Goal: Task Accomplishment & Management: Use online tool/utility

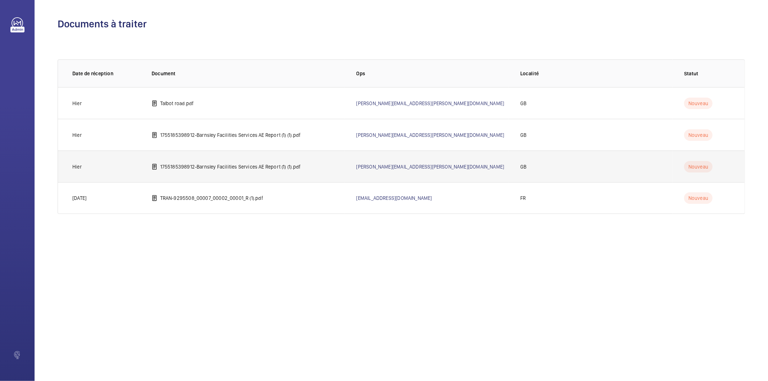
click at [269, 170] on td "1755185398912-Barnsley Facilities Services AE Report (1) (1).pdf" at bounding box center [242, 166] width 205 height 32
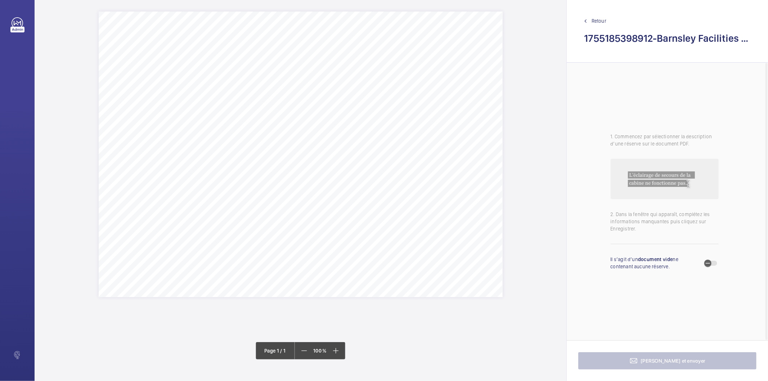
click at [359, 123] on div "Lift 5 (O Block B) Improvement required to the current shaft cleanliness, inclu…" at bounding box center [301, 154] width 404 height 285
click at [362, 166] on div at bounding box center [356, 170] width 58 height 17
click at [602, 22] on span "Retour" at bounding box center [598, 20] width 15 height 7
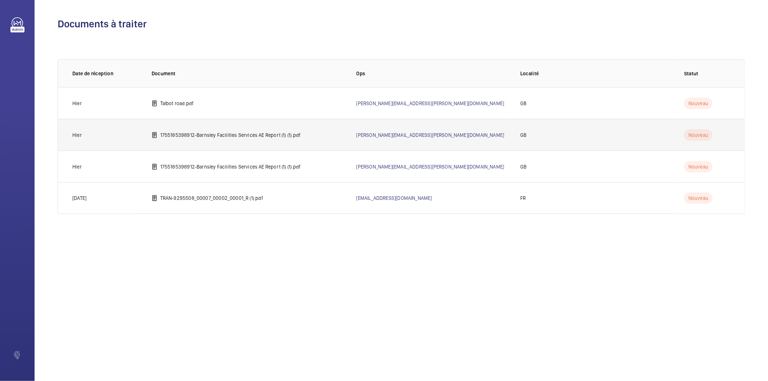
click at [199, 138] on p "1755185398912-Barnsley Facilities Services AE Report (1) (1).pdf" at bounding box center [230, 134] width 141 height 7
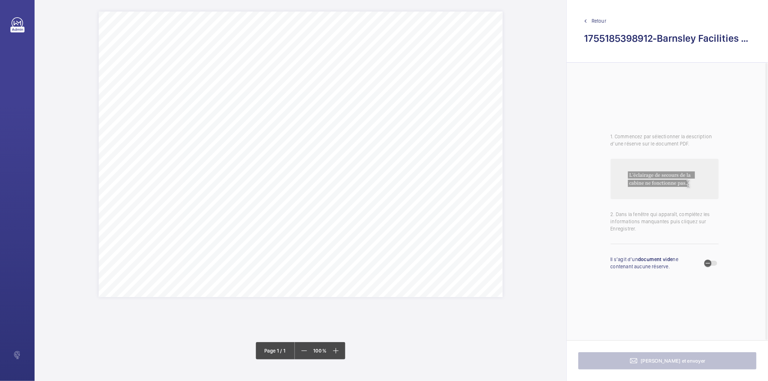
click at [359, 136] on div "Lift 5 (O Block B) Improvement required to the current shaft cleanliness, inclu…" at bounding box center [301, 154] width 404 height 285
click at [371, 180] on mat-icon at bounding box center [374, 183] width 9 height 9
drag, startPoint x: 159, startPoint y: 69, endPoint x: 254, endPoint y: 70, distance: 94.3
click at [254, 70] on span "The overspeed governor rope should be shortened." at bounding box center [206, 70] width 95 height 5
click at [249, 71] on span "The overspeed governor rope should be shortened." at bounding box center [206, 70] width 95 height 5
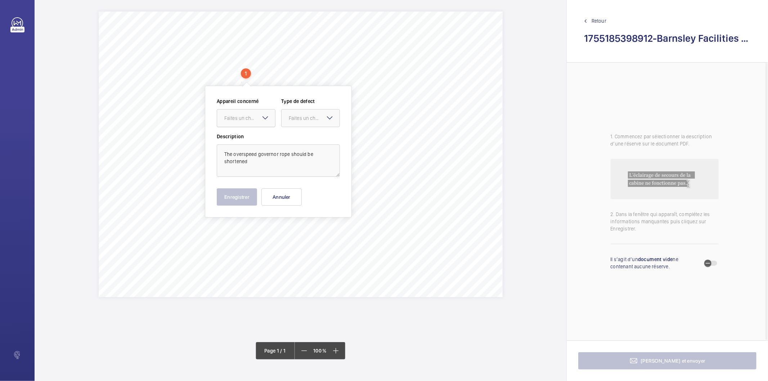
click at [254, 118] on div "Faites un choix" at bounding box center [249, 117] width 51 height 7
click at [250, 140] on span "Lift 8 - 1755185398912" at bounding box center [246, 139] width 44 height 7
click at [297, 117] on div "Faites un choix" at bounding box center [314, 117] width 51 height 7
click at [298, 138] on span "Standard" at bounding box center [311, 139] width 44 height 7
click at [244, 202] on button "Enregistrer" at bounding box center [237, 196] width 40 height 17
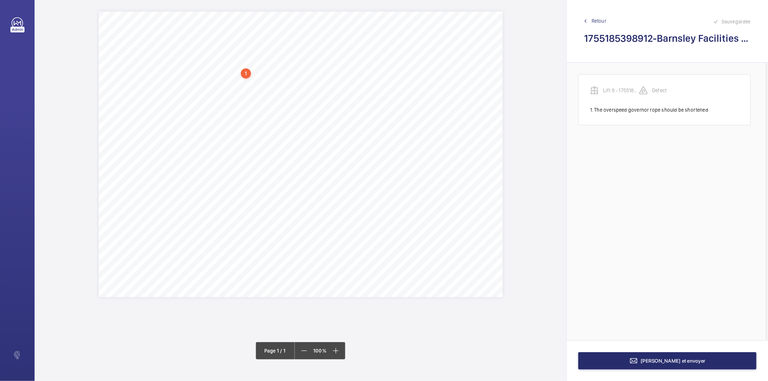
click at [247, 71] on div "1" at bounding box center [246, 73] width 10 height 10
click at [246, 114] on div "Lift 8 - 1755185398912" at bounding box center [248, 112] width 62 height 7
copy div "Lift 8 - 1755185398912"
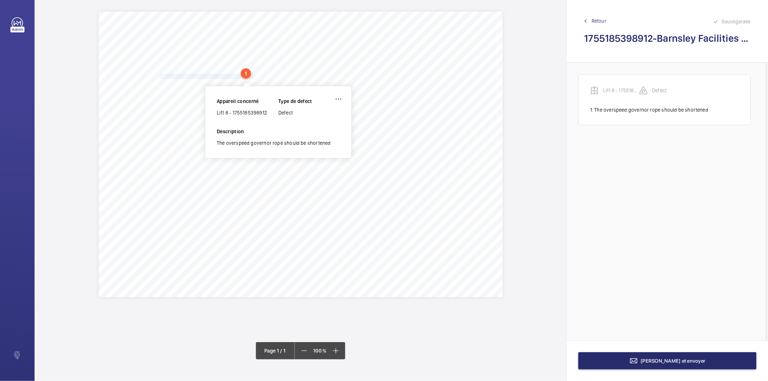
drag, startPoint x: 160, startPoint y: 76, endPoint x: 253, endPoint y: 76, distance: 92.9
click at [253, 76] on span "The machine fan filters require changing / cleaning." at bounding box center [206, 76] width 95 height 5
click at [250, 77] on span "The machine fan filters require changing / cleaning." at bounding box center [206, 76] width 95 height 5
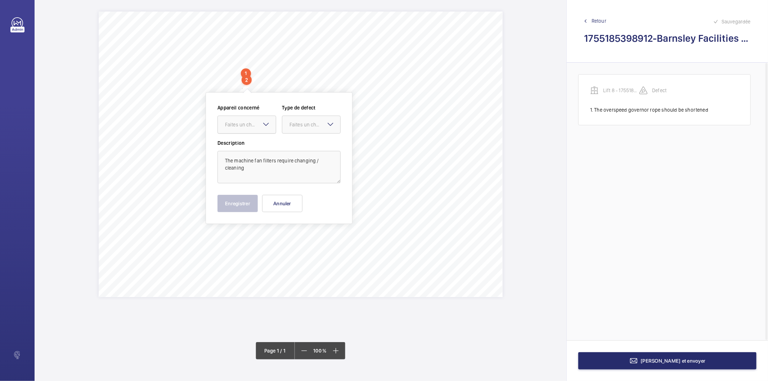
click at [246, 127] on div "Faites un choix" at bounding box center [250, 124] width 51 height 7
click at [243, 148] on span "Lift 8 - 1755185398912" at bounding box center [247, 146] width 44 height 7
click at [302, 124] on div "Faites un choix" at bounding box center [314, 124] width 51 height 7
click at [304, 145] on span "Standard" at bounding box center [311, 146] width 44 height 7
click at [247, 206] on button "Enregistrer" at bounding box center [237, 203] width 40 height 17
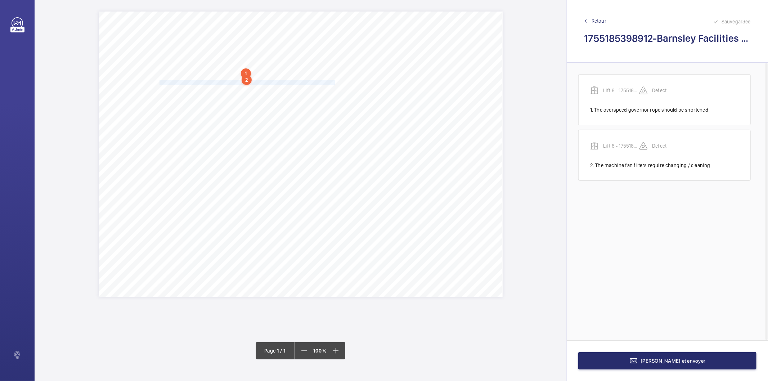
drag, startPoint x: 159, startPoint y: 82, endPoint x: 335, endPoint y: 83, distance: 175.3
click at [335, 83] on div "Lift 5 (O Block B) Improvement required to the current shaft cleanliness, inclu…" at bounding box center [301, 154] width 404 height 285
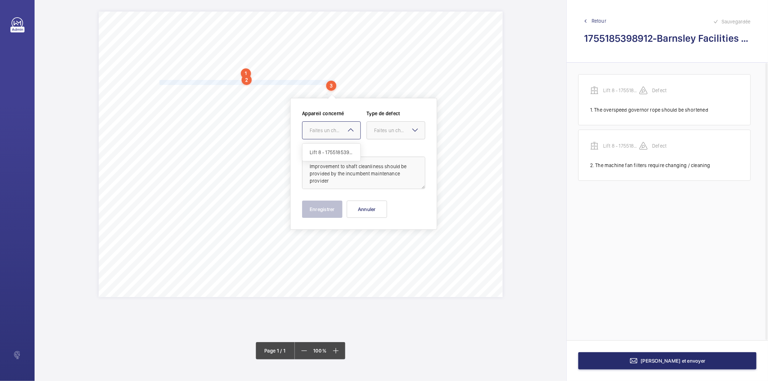
click at [332, 131] on div "Faites un choix" at bounding box center [335, 130] width 51 height 7
click at [322, 153] on span "Lift 8 - 1755185398912" at bounding box center [332, 152] width 44 height 7
drag, startPoint x: 395, startPoint y: 127, endPoint x: 391, endPoint y: 139, distance: 12.3
click at [393, 130] on div "Faites un choix" at bounding box center [399, 130] width 51 height 7
click at [393, 155] on span "Standard" at bounding box center [396, 152] width 44 height 7
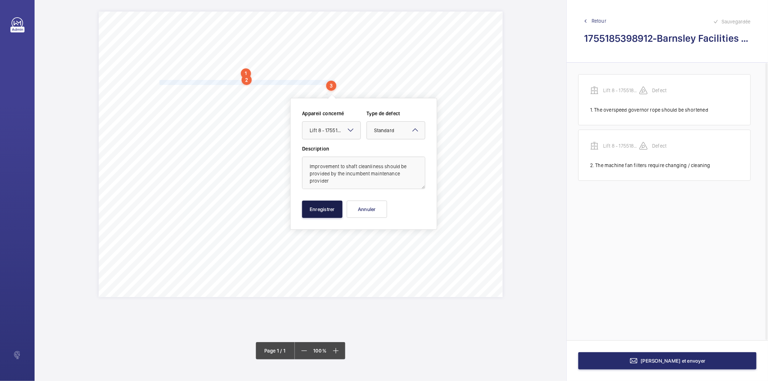
click at [320, 204] on button "Enregistrer" at bounding box center [322, 209] width 40 height 17
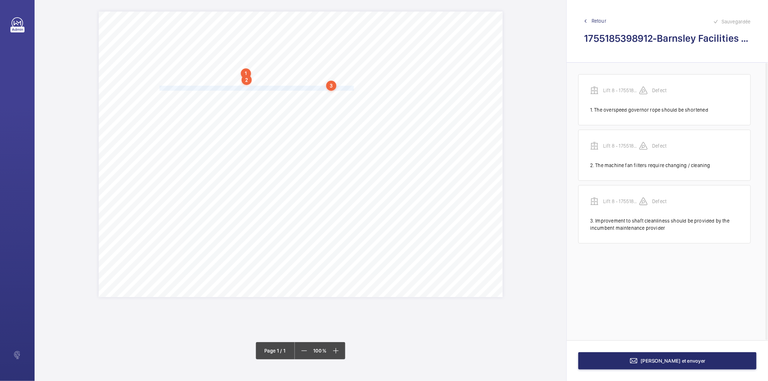
drag, startPoint x: 160, startPoint y: 88, endPoint x: 354, endPoint y: 87, distance: 194.4
click at [354, 87] on span "Significant buildup of flocculant material, indicating minimal maintenance acti…" at bounding box center [258, 88] width 198 height 5
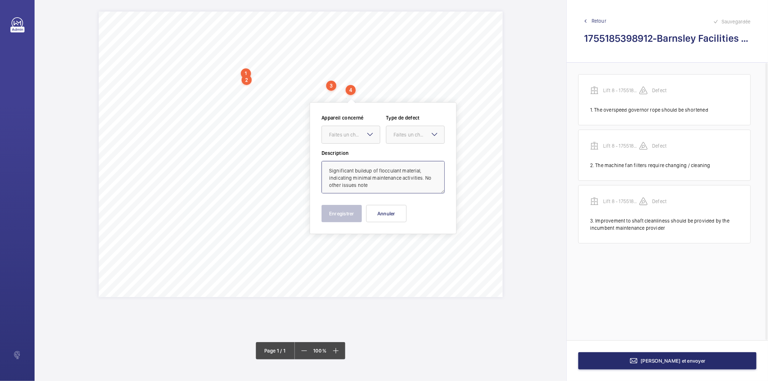
click at [389, 184] on textarea "Significant buildup of flocculant material, indicating minimal maintenance acti…" at bounding box center [382, 177] width 123 height 32
click at [344, 135] on div "Faites un choix" at bounding box center [354, 134] width 51 height 7
click at [344, 155] on span "Lift 8 - 1755185398912" at bounding box center [351, 156] width 44 height 7
click at [408, 130] on div at bounding box center [415, 134] width 58 height 17
click at [410, 158] on span "Standard" at bounding box center [415, 156] width 44 height 7
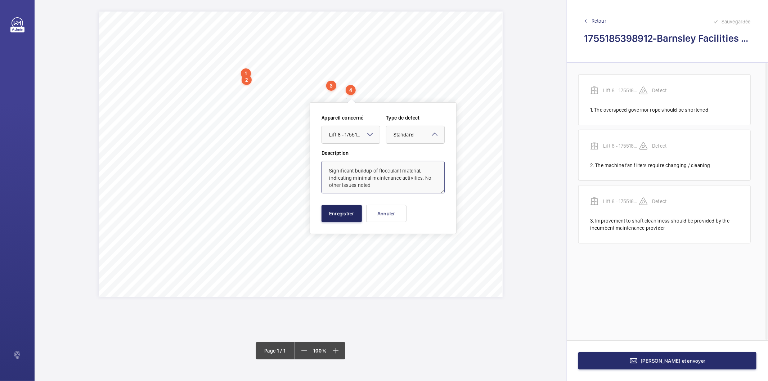
type textarea "Significant buildup of flocculant material, indicating minimal maintenance acti…"
click at [340, 214] on button "Enregistrer" at bounding box center [341, 213] width 40 height 17
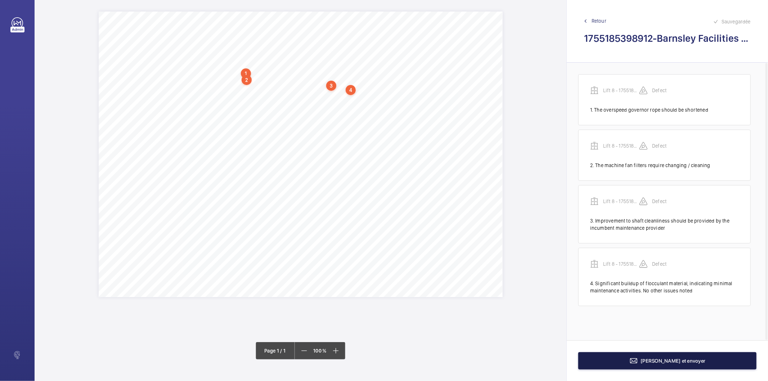
click at [609, 359] on button "[PERSON_NAME] et envoyer" at bounding box center [667, 360] width 178 height 17
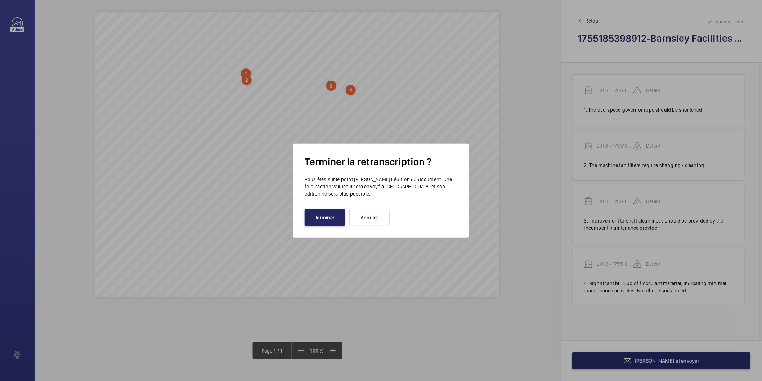
click at [326, 220] on button "Terminer" at bounding box center [325, 217] width 40 height 17
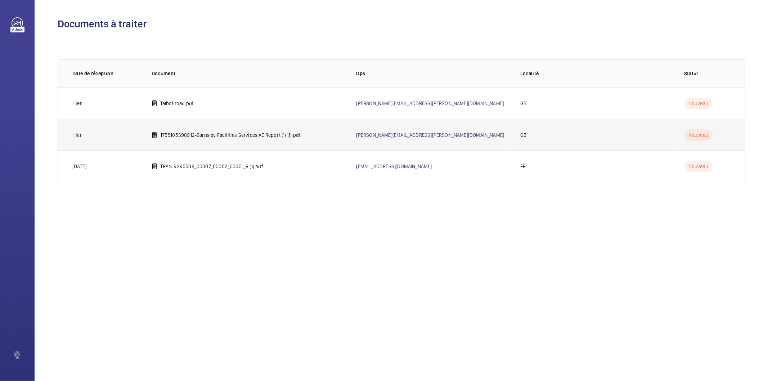
click at [212, 135] on p "1755185398912-Barnsley Facilities Services AE Report (1) (1).pdf" at bounding box center [230, 134] width 141 height 7
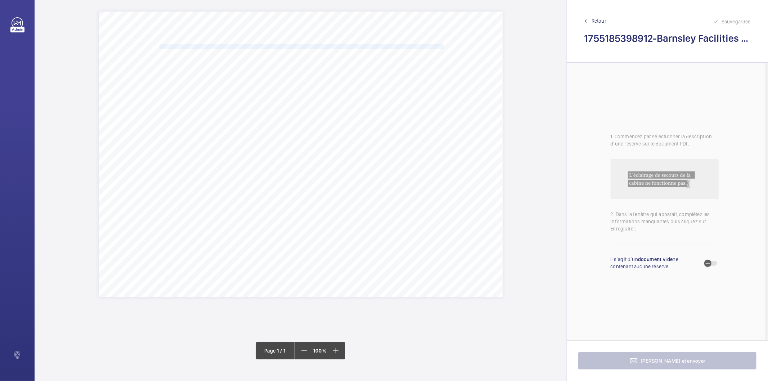
drag, startPoint x: 159, startPoint y: 45, endPoint x: 445, endPoint y: 48, distance: 285.1
click at [445, 48] on span "Improvement required to the current shaft cleanliness, including all ledges, gu…" at bounding box center [302, 46] width 287 height 5
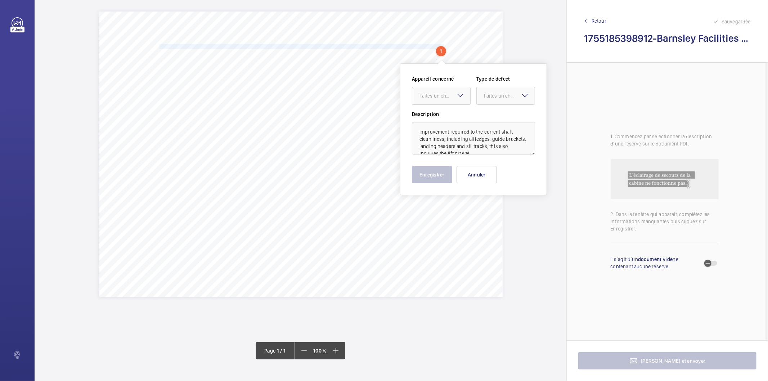
click at [436, 98] on div "Faites un choix" at bounding box center [444, 95] width 51 height 7
click at [436, 114] on span "E48458015555" at bounding box center [441, 117] width 44 height 7
click at [496, 93] on div "Faites un choix" at bounding box center [509, 95] width 51 height 7
click at [501, 116] on span "Standard" at bounding box center [506, 117] width 44 height 7
click at [419, 180] on button "Enregistrer" at bounding box center [432, 174] width 40 height 17
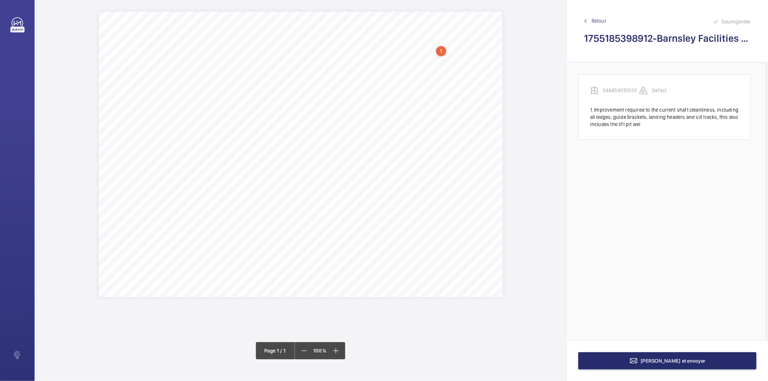
click at [441, 48] on div "1" at bounding box center [441, 51] width 10 height 10
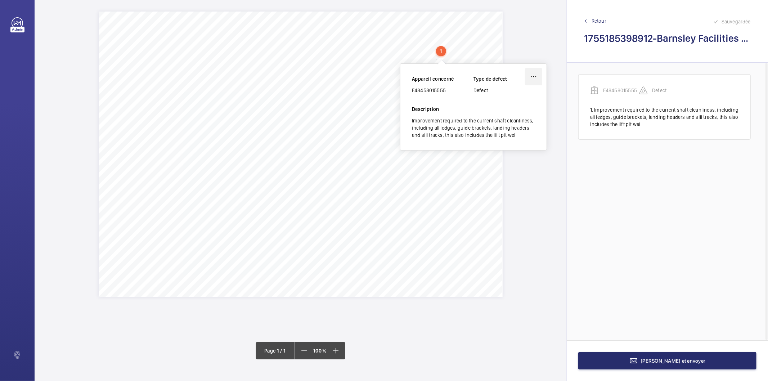
click at [539, 73] on wm-front-icon-button at bounding box center [533, 76] width 17 height 17
click at [526, 100] on div "Modifier" at bounding box center [513, 97] width 57 height 13
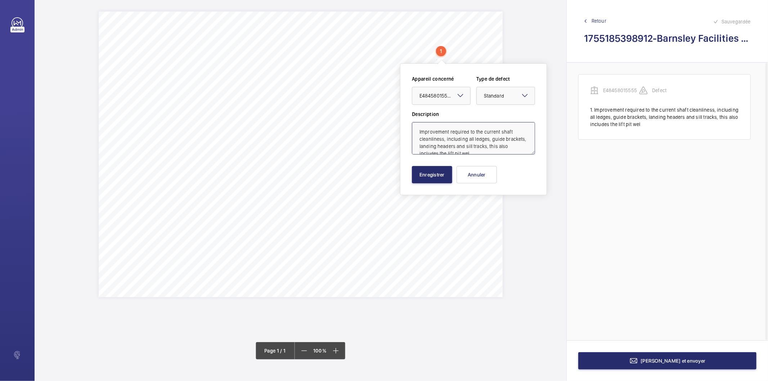
click at [490, 153] on textarea "Improvement required to the current shaft cleanliness, including all ledges, gu…" at bounding box center [473, 138] width 123 height 32
type textarea "Improvement required to the current shaft cleanliness, including all ledges, gu…"
click at [442, 174] on button "Enregistrer" at bounding box center [432, 174] width 40 height 17
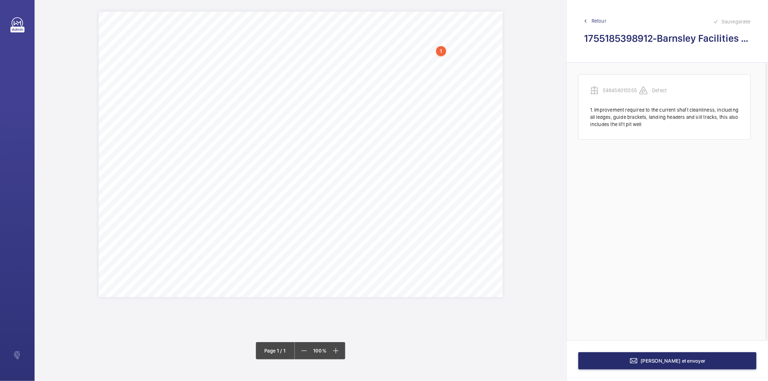
click at [438, 50] on div "1" at bounding box center [441, 51] width 10 height 10
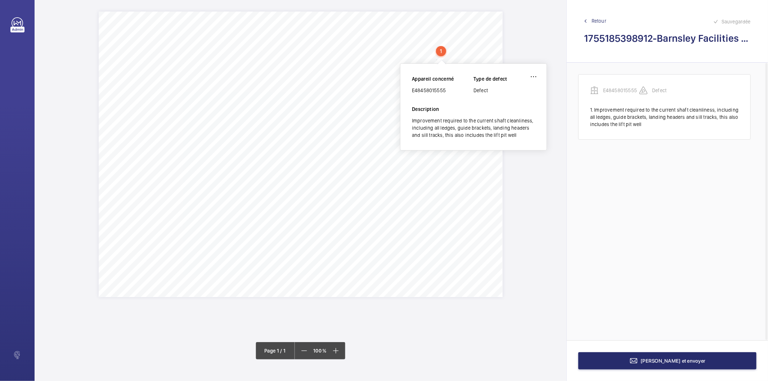
click at [424, 90] on div "E48458015555" at bounding box center [443, 90] width 62 height 7
copy div "E48458015555"
drag, startPoint x: 159, startPoint y: 53, endPoint x: 355, endPoint y: 51, distance: 195.5
click at [355, 51] on span "Significant buildup of flocculant material, indicating minimal maintenance acti…" at bounding box center [258, 52] width 198 height 5
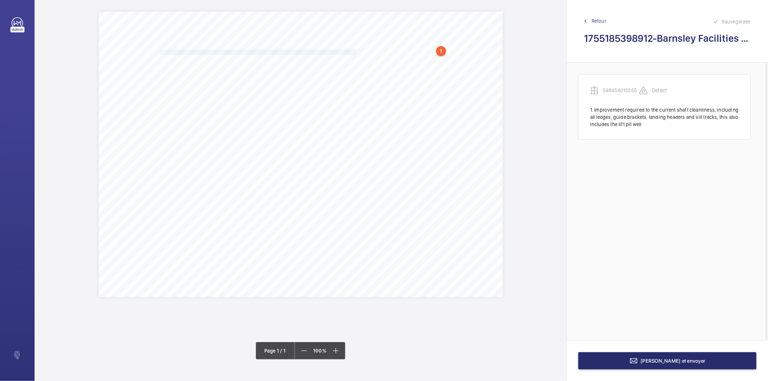
click at [350, 54] on span "Significant buildup of flocculant material, indicating minimal maintenance acti…" at bounding box center [258, 52] width 198 height 5
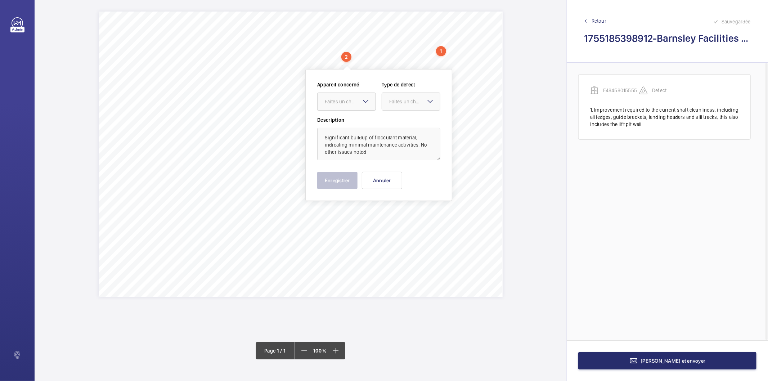
click at [347, 102] on div "Faites un choix" at bounding box center [350, 101] width 51 height 7
click at [347, 123] on span "E48458015555" at bounding box center [347, 123] width 44 height 7
click at [402, 102] on div "Faites un choix" at bounding box center [414, 101] width 51 height 7
drag, startPoint x: 404, startPoint y: 125, endPoint x: 349, endPoint y: 174, distance: 72.7
click at [403, 125] on span "Standard" at bounding box center [411, 123] width 44 height 7
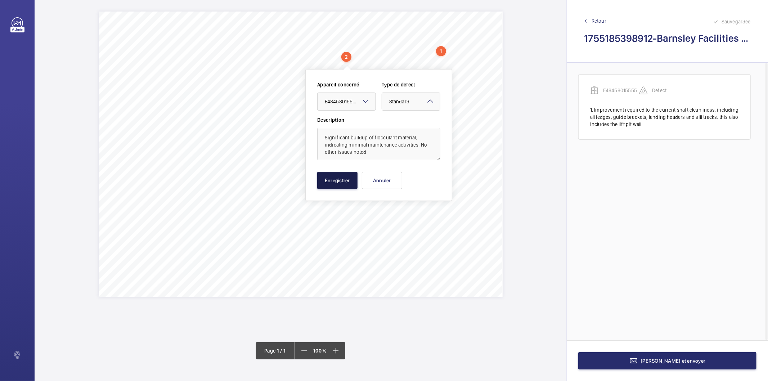
click at [344, 177] on button "Enregistrer" at bounding box center [337, 180] width 40 height 17
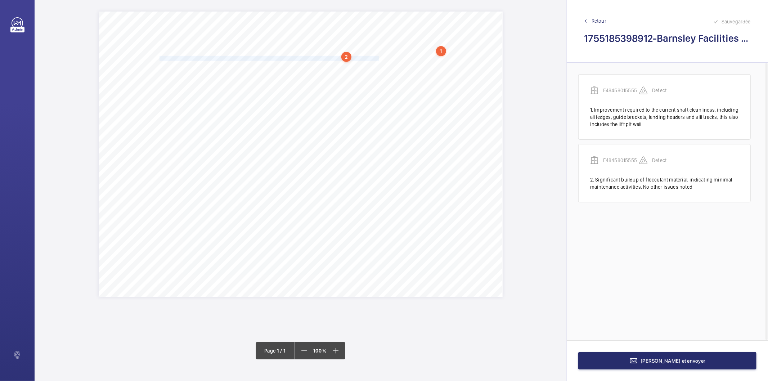
drag, startPoint x: 160, startPoint y: 58, endPoint x: 379, endPoint y: 57, distance: 218.9
click at [379, 57] on span "The car safety edges have been re-secured beyond 25mm of the car sill and do no…" at bounding box center [269, 58] width 220 height 5
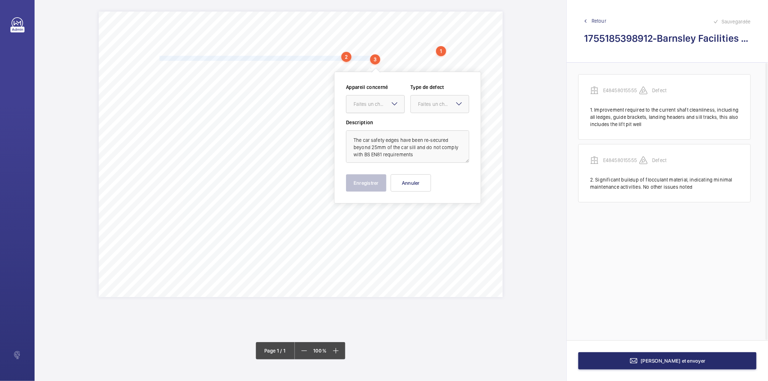
click at [366, 99] on div at bounding box center [375, 103] width 58 height 17
click at [359, 121] on div "E48458015555" at bounding box center [375, 125] width 58 height 17
click at [432, 105] on div "Faites un choix" at bounding box center [443, 103] width 51 height 7
drag, startPoint x: 431, startPoint y: 124, endPoint x: 385, endPoint y: 153, distance: 54.1
click at [431, 125] on span "Standard" at bounding box center [440, 125] width 44 height 7
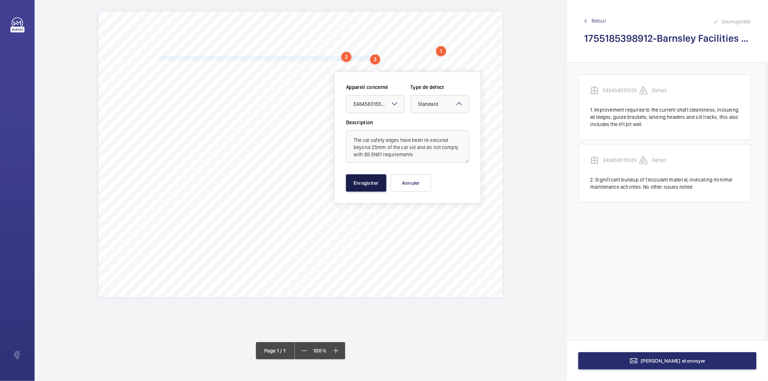
click at [362, 181] on button "Enregistrer" at bounding box center [366, 182] width 40 height 17
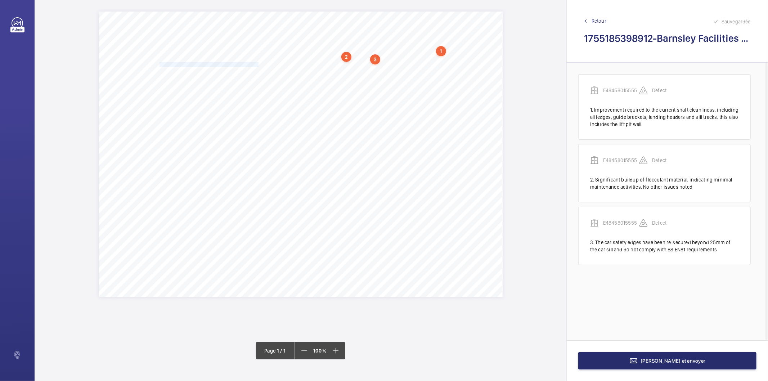
drag, startPoint x: 160, startPoint y: 65, endPoint x: 257, endPoint y: 64, distance: 97.6
click at [257, 64] on span "All missing controller trunking lids should be replaced." at bounding box center [209, 64] width 100 height 5
click at [258, 118] on div at bounding box center [254, 111] width 58 height 17
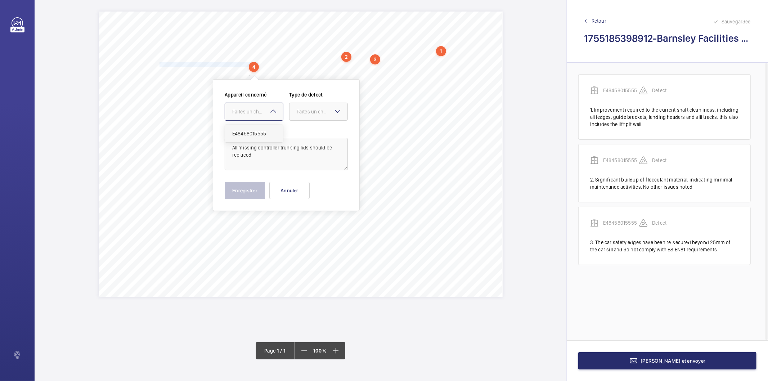
click at [257, 135] on span "E48458015555" at bounding box center [254, 133] width 44 height 7
click at [311, 106] on div at bounding box center [318, 111] width 58 height 17
click at [312, 139] on div "Standard" at bounding box center [318, 134] width 58 height 18
click at [249, 186] on button "Enregistrer" at bounding box center [245, 190] width 40 height 17
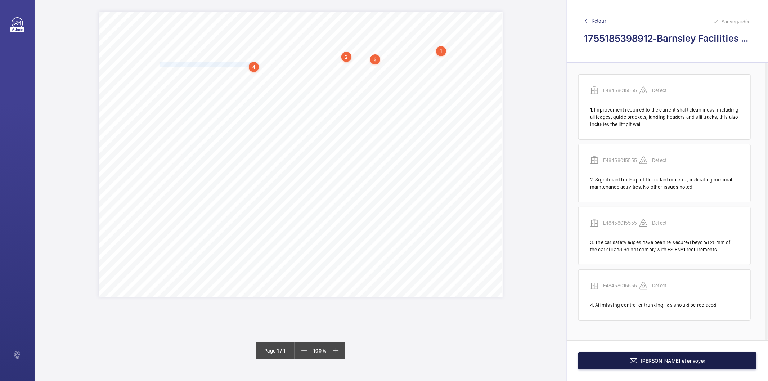
click at [596, 368] on button "[PERSON_NAME] et envoyer" at bounding box center [667, 360] width 178 height 17
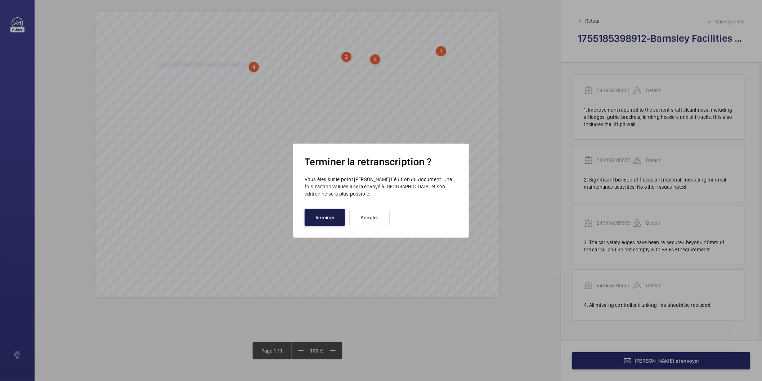
click at [322, 216] on button "Terminer" at bounding box center [325, 217] width 40 height 17
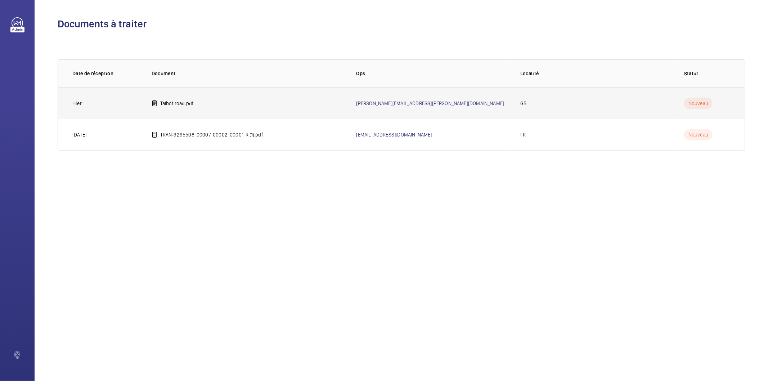
click at [185, 105] on p "Talbot road.pdf" at bounding box center [177, 103] width 34 height 7
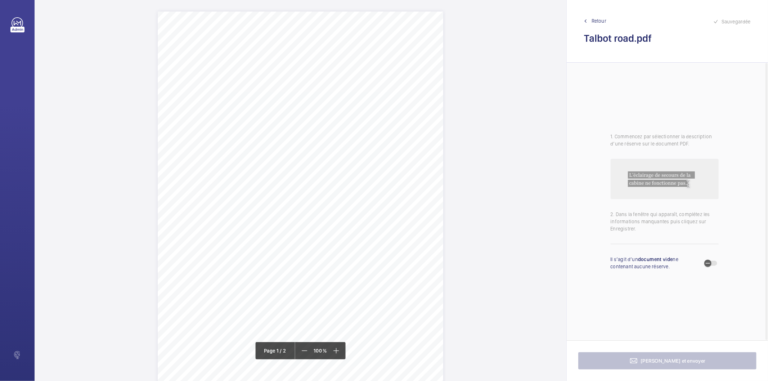
drag, startPoint x: 376, startPoint y: 92, endPoint x: 289, endPoint y: 93, distance: 87.1
click at [289, 93] on span "[STREET_ADDRESS]" at bounding box center [311, 91] width 44 height 5
click at [336, 175] on textarea "[STREET_ADDRESS]" at bounding box center [317, 182] width 123 height 32
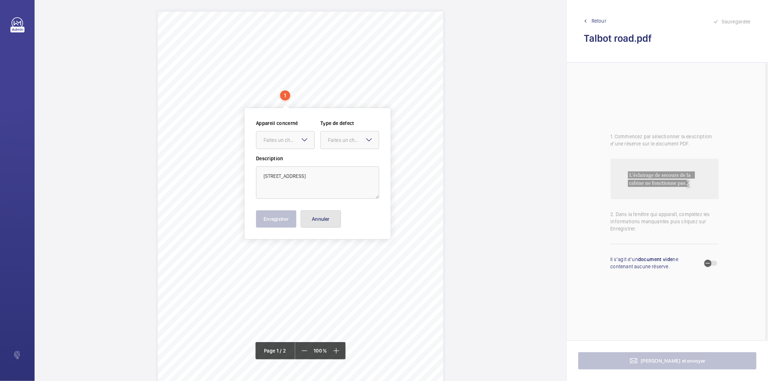
click at [326, 222] on button "Annuler" at bounding box center [321, 218] width 40 height 17
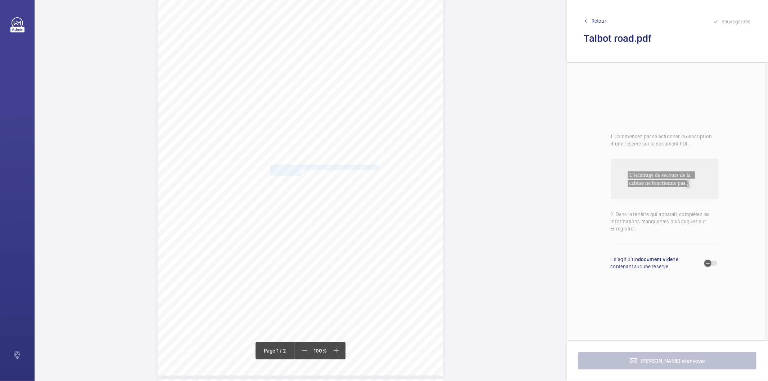
drag, startPoint x: 269, startPoint y: 166, endPoint x: 300, endPoint y: 171, distance: 30.7
click at [300, 171] on div "Lifting Operations and Lifting Equipment Regulations 1998 Report of Thorough Ex…" at bounding box center [300, 174] width 285 height 404
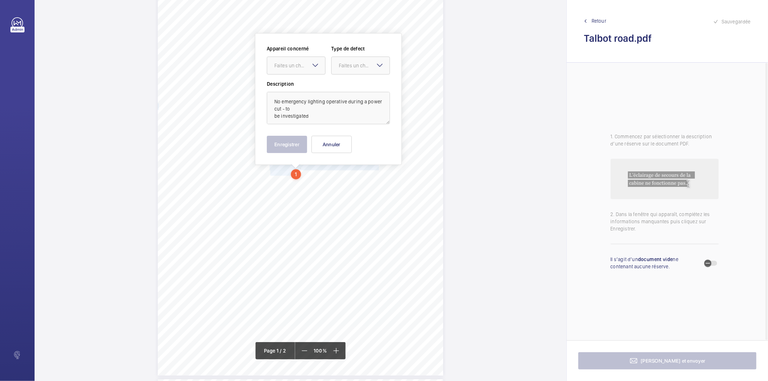
scroll to position [29, 0]
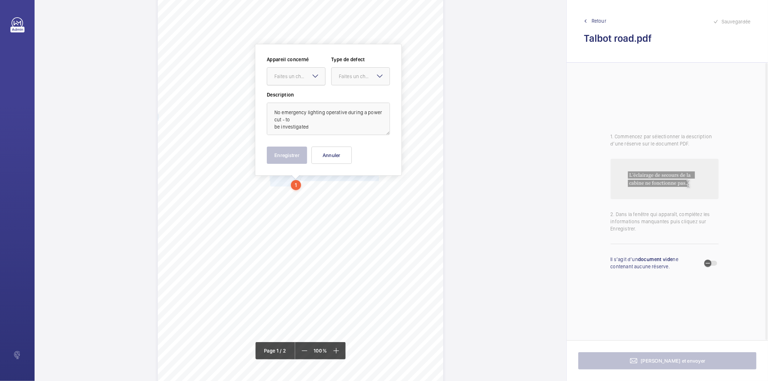
click at [299, 76] on div "Faites un choix" at bounding box center [299, 76] width 51 height 7
click at [291, 99] on span "INS66382" at bounding box center [296, 98] width 44 height 7
click at [339, 82] on div at bounding box center [361, 76] width 58 height 17
click at [347, 100] on span "Standard" at bounding box center [361, 98] width 44 height 7
click at [296, 158] on button "Enregistrer" at bounding box center [287, 155] width 40 height 17
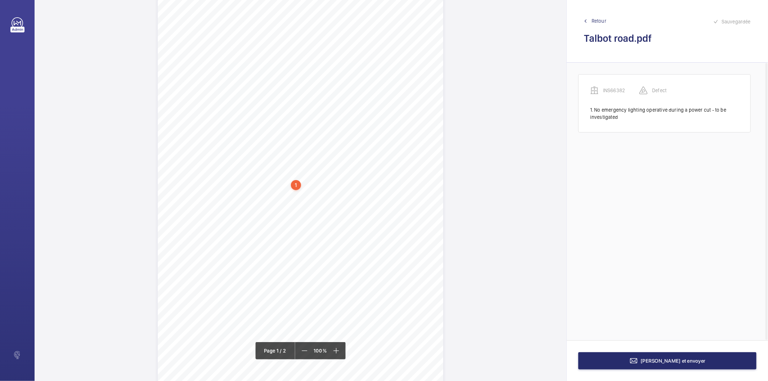
click at [297, 186] on div "1" at bounding box center [296, 185] width 10 height 10
click at [282, 129] on div "INS66382" at bounding box center [298, 128] width 62 height 7
copy div "INS66382"
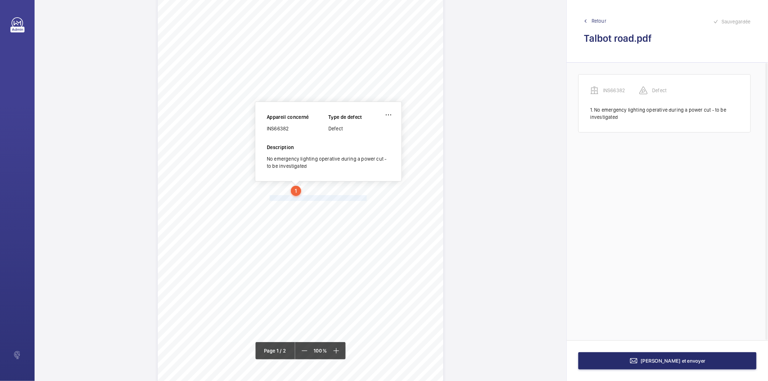
drag, startPoint x: 269, startPoint y: 199, endPoint x: 366, endPoint y: 199, distance: 96.5
click at [366, 199] on span "Counterweight oil pot is empty - to be replenished." at bounding box center [319, 197] width 98 height 5
click at [359, 198] on span "Counterweight oil pot is empty - to be replenished." at bounding box center [319, 197] width 98 height 5
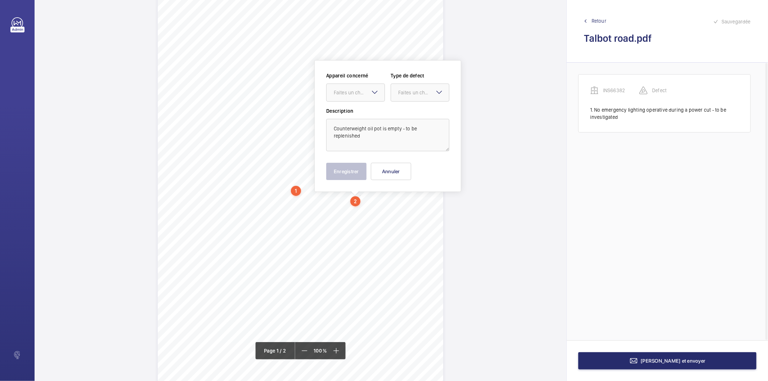
scroll to position [40, 0]
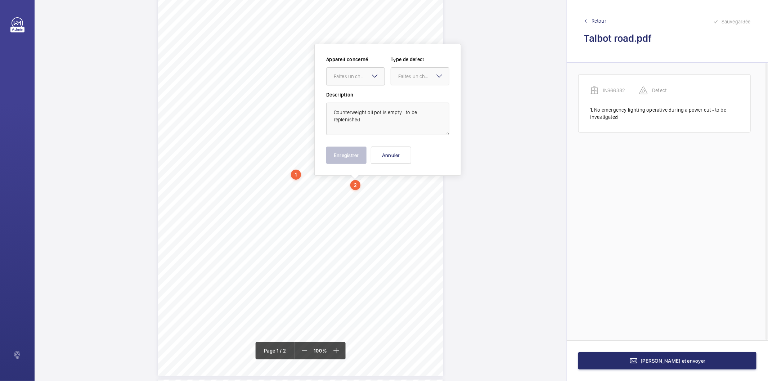
click at [353, 80] on div "Faites un choix" at bounding box center [359, 76] width 51 height 7
click at [345, 95] on span "INS66382" at bounding box center [356, 98] width 44 height 7
click at [407, 81] on div at bounding box center [420, 76] width 58 height 17
click at [408, 98] on span "Standard" at bounding box center [420, 98] width 44 height 7
click at [362, 150] on button "Enregistrer" at bounding box center [346, 155] width 40 height 17
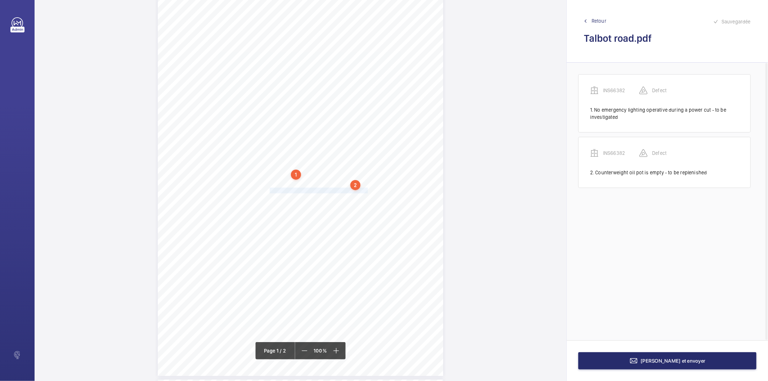
drag, startPoint x: 270, startPoint y: 189, endPoint x: 366, endPoint y: 190, distance: 95.8
click at [366, 190] on span "Governor Ropes have stretched - To be shortened." at bounding box center [319, 190] width 99 height 5
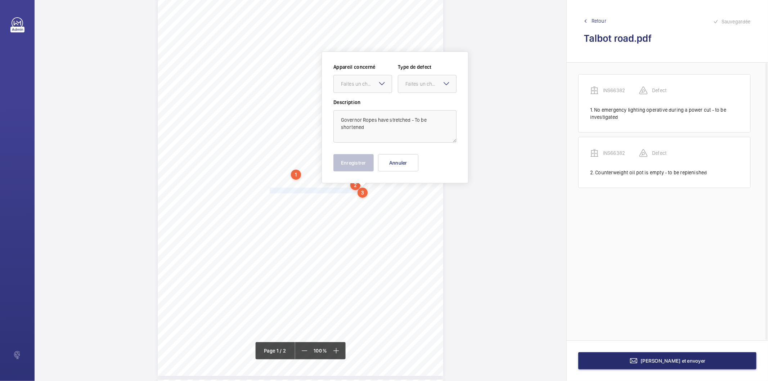
scroll to position [47, 0]
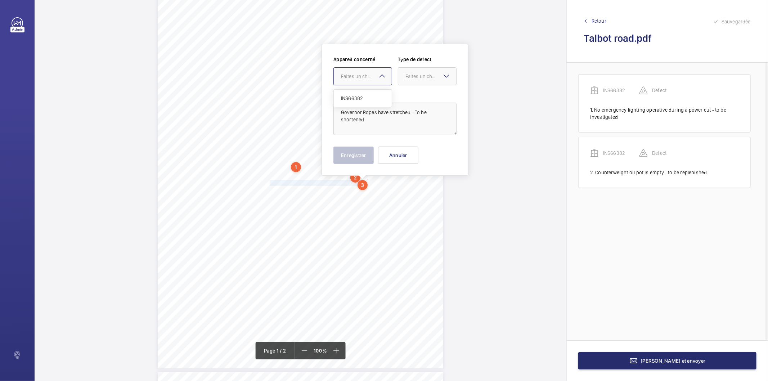
click at [357, 80] on div at bounding box center [363, 76] width 58 height 17
click at [346, 97] on span "INS66382" at bounding box center [363, 98] width 44 height 7
click at [411, 78] on div "Faites un choix" at bounding box center [430, 76] width 51 height 7
click at [413, 101] on span "Standard" at bounding box center [427, 98] width 44 height 7
drag, startPoint x: 361, startPoint y: 150, endPoint x: 357, endPoint y: 152, distance: 4.3
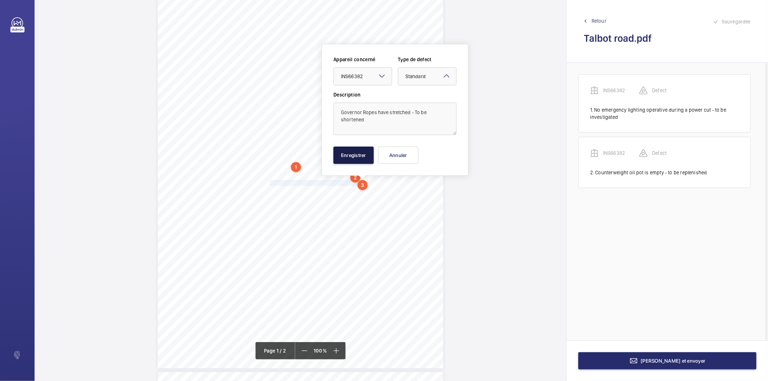
click at [360, 150] on button "Enregistrer" at bounding box center [353, 155] width 40 height 17
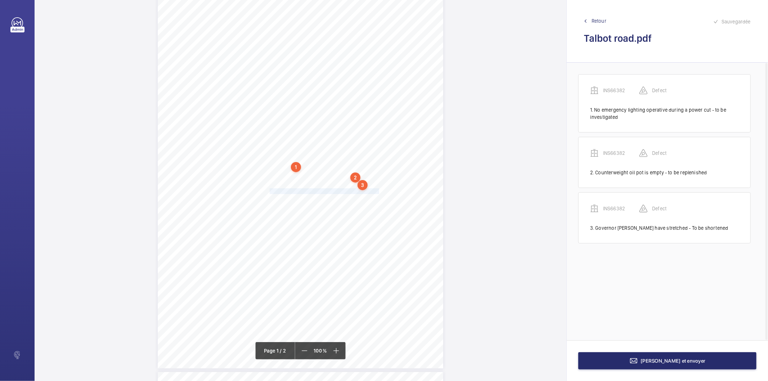
drag, startPoint x: 269, startPoint y: 191, endPoint x: 378, endPoint y: 190, distance: 108.7
click at [378, 190] on span "Oil trays in the pit area are becoming full - to be emptied." at bounding box center [325, 191] width 111 height 5
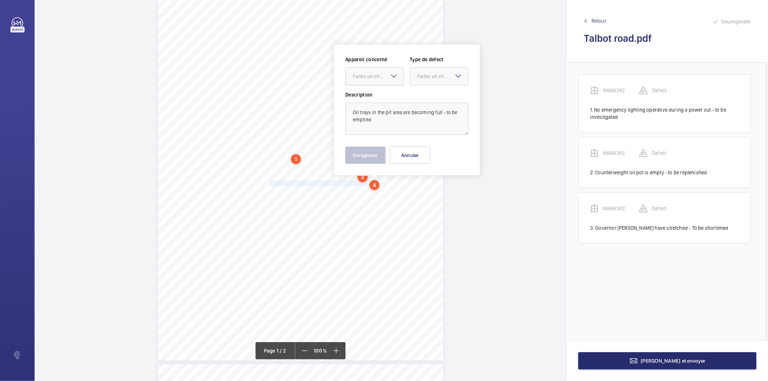
click at [373, 74] on div "Faites un choix" at bounding box center [378, 76] width 51 height 7
click at [362, 96] on span "INS66382" at bounding box center [375, 98] width 44 height 7
click at [425, 80] on div at bounding box center [439, 76] width 58 height 17
click at [419, 94] on div "Standard" at bounding box center [439, 99] width 58 height 18
click at [379, 154] on button "Enregistrer" at bounding box center [365, 155] width 40 height 17
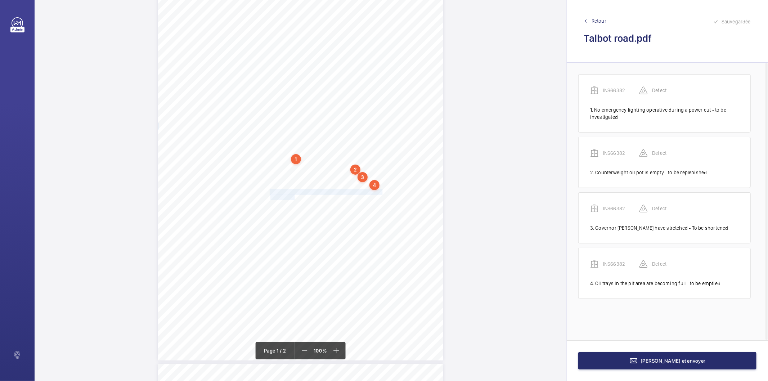
drag, startPoint x: 269, startPoint y: 193, endPoint x: 294, endPoint y: 196, distance: 25.0
click at [294, 196] on div "Lifting Operations and Lifting Equipment Regulations 1998 Report of Thorough Ex…" at bounding box center [300, 158] width 285 height 404
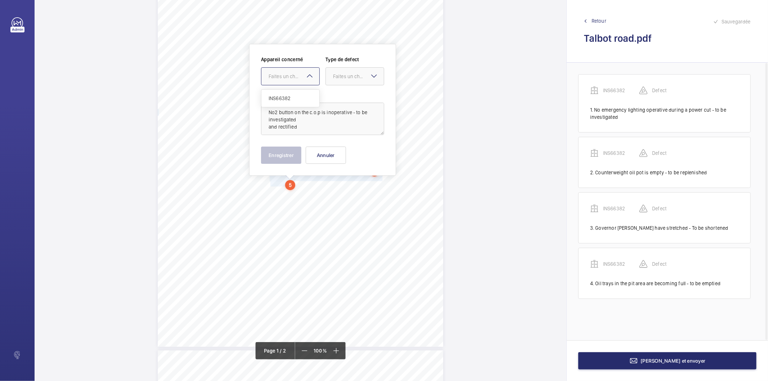
click at [275, 77] on div "Faites un choix" at bounding box center [294, 76] width 51 height 7
click at [276, 95] on span "INS66382" at bounding box center [291, 98] width 44 height 7
click at [361, 73] on div "Faites un choix" at bounding box center [358, 76] width 51 height 7
click at [360, 98] on span "Standard" at bounding box center [355, 98] width 44 height 7
click at [289, 150] on button "Enregistrer" at bounding box center [281, 155] width 40 height 17
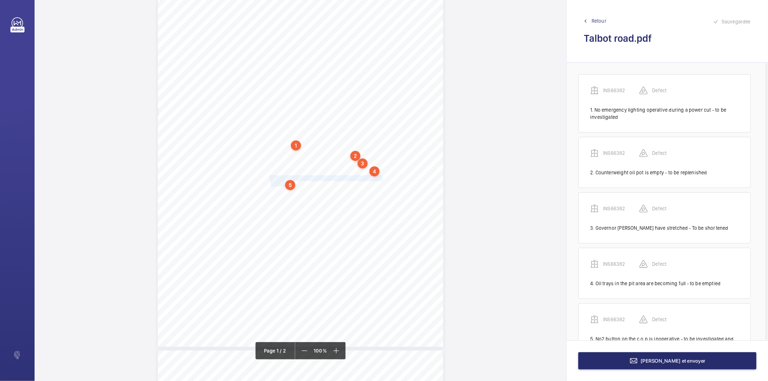
scroll to position [33, 0]
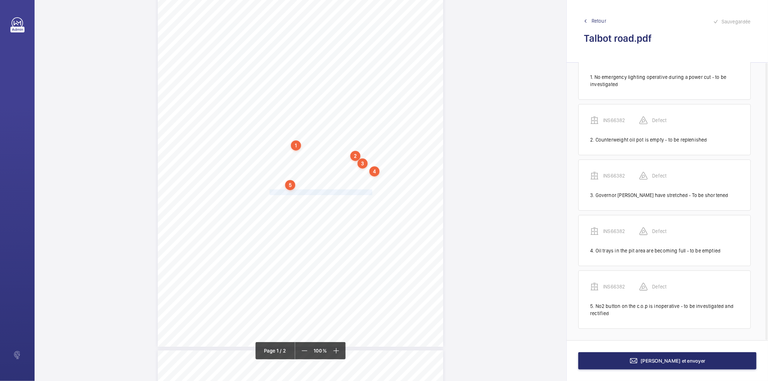
drag, startPoint x: 269, startPoint y: 193, endPoint x: 371, endPoint y: 193, distance: 101.9
click at [371, 193] on span "Counterweight oil pots are empty - to be replenished." at bounding box center [322, 192] width 104 height 5
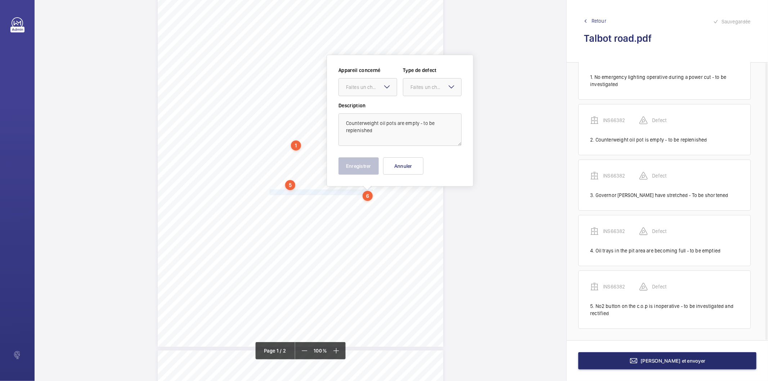
scroll to position [80, 0]
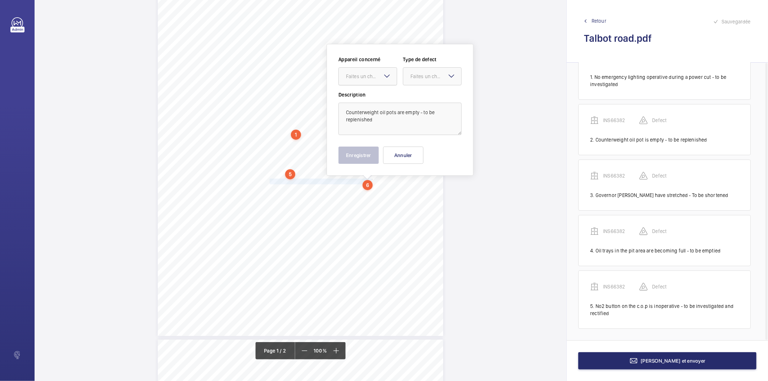
click at [355, 70] on div at bounding box center [368, 76] width 58 height 17
click at [345, 96] on div "INS66382" at bounding box center [368, 98] width 58 height 17
click at [418, 77] on div "Faites un choix" at bounding box center [435, 76] width 51 height 7
click at [413, 95] on span "Standard" at bounding box center [432, 98] width 44 height 7
click at [369, 152] on button "Enregistrer" at bounding box center [358, 155] width 40 height 17
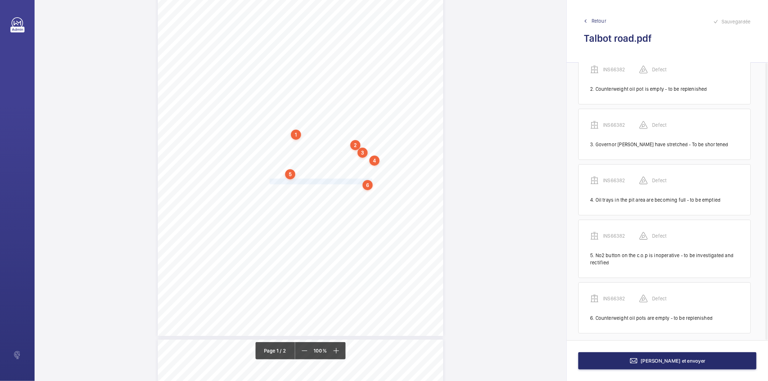
scroll to position [88, 0]
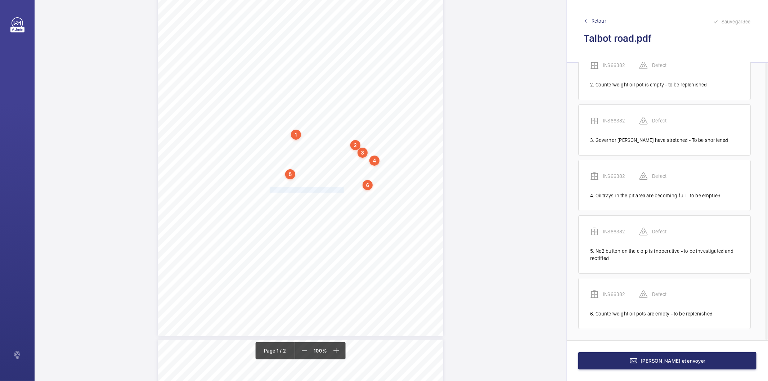
drag, startPoint x: 269, startPoint y: 190, endPoint x: 341, endPoint y: 189, distance: 72.4
click at [341, 189] on div "Lifting Operations and Lifting Equipment Regulations 1998 Report of Thorough Ex…" at bounding box center [300, 134] width 285 height 404
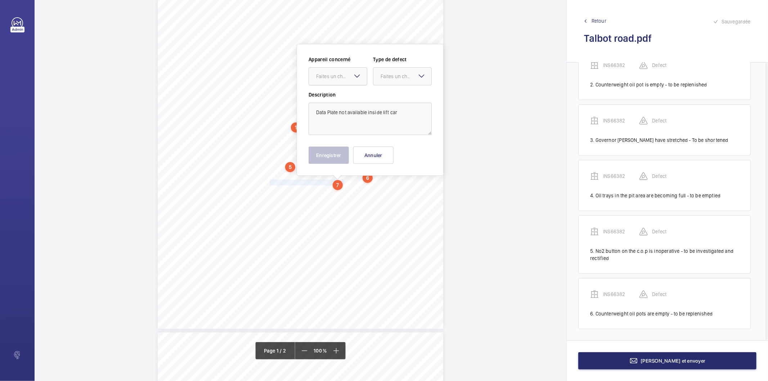
click at [332, 78] on div "Faites un choix" at bounding box center [341, 76] width 51 height 7
click at [327, 99] on span "INS66382" at bounding box center [338, 98] width 44 height 7
click at [390, 80] on div at bounding box center [402, 76] width 58 height 17
click at [397, 152] on span "Recommandation" at bounding box center [403, 151] width 44 height 7
click at [343, 153] on button "Enregistrer" at bounding box center [329, 155] width 40 height 17
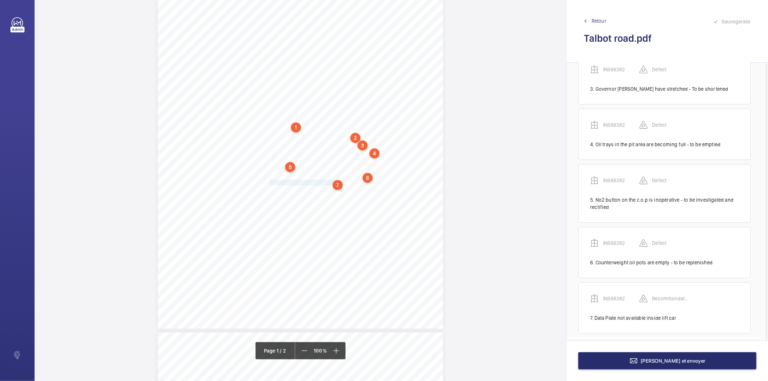
scroll to position [143, 0]
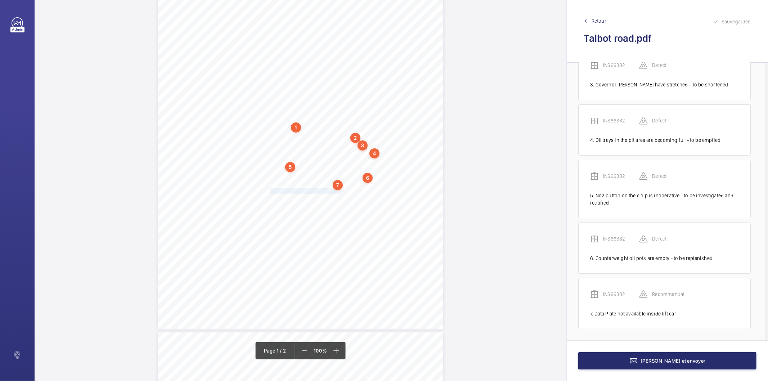
drag, startPoint x: 269, startPoint y: 190, endPoint x: 340, endPoint y: 191, distance: 70.9
click at [340, 191] on span "Fire recall switch tested and working." at bounding box center [306, 191] width 73 height 5
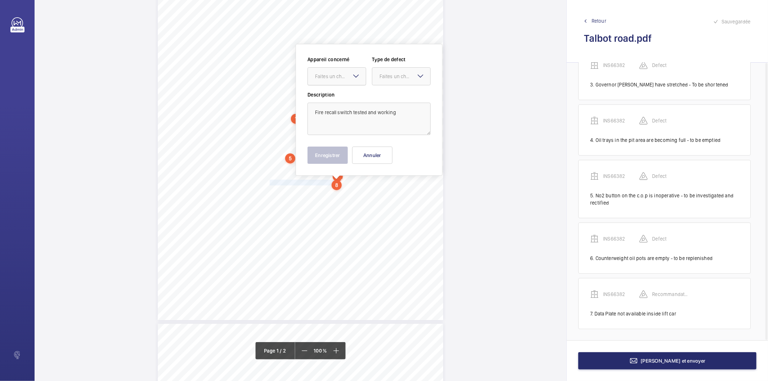
click at [338, 80] on div at bounding box center [337, 76] width 58 height 17
click at [332, 98] on span "INS66382" at bounding box center [337, 98] width 44 height 7
click at [383, 78] on div "Faites un choix" at bounding box center [404, 76] width 51 height 7
click at [389, 155] on div "Recommandation" at bounding box center [401, 151] width 58 height 17
click at [345, 149] on button "Enregistrer" at bounding box center [327, 155] width 40 height 17
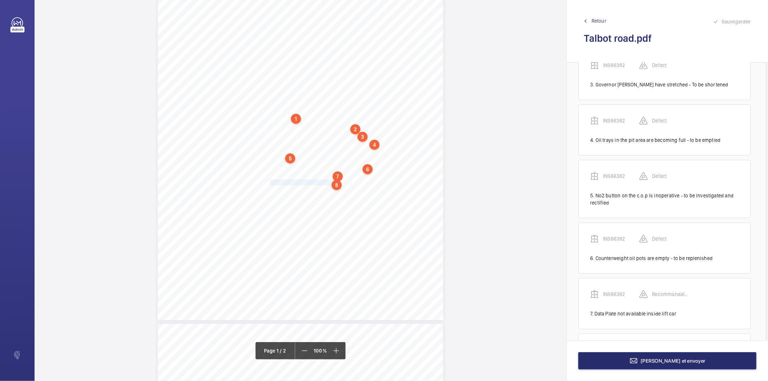
scroll to position [199, 0]
drag, startPoint x: 269, startPoint y: 192, endPoint x: 357, endPoint y: 196, distance: 88.7
click at [357, 196] on div "Lifting Operations and Lifting Equipment Regulations 1998 Report of Thorough Ex…" at bounding box center [300, 118] width 285 height 404
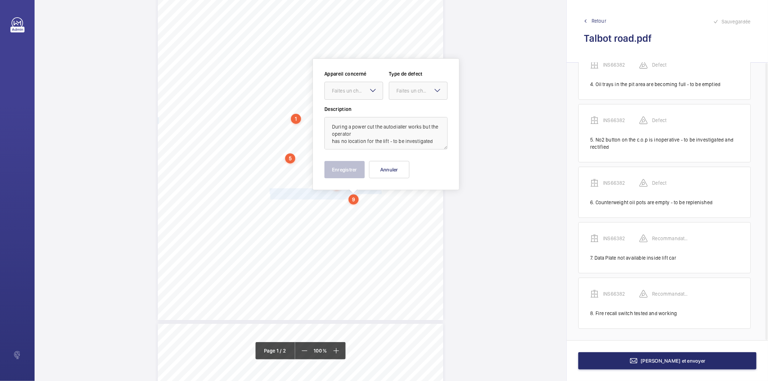
scroll to position [110, 0]
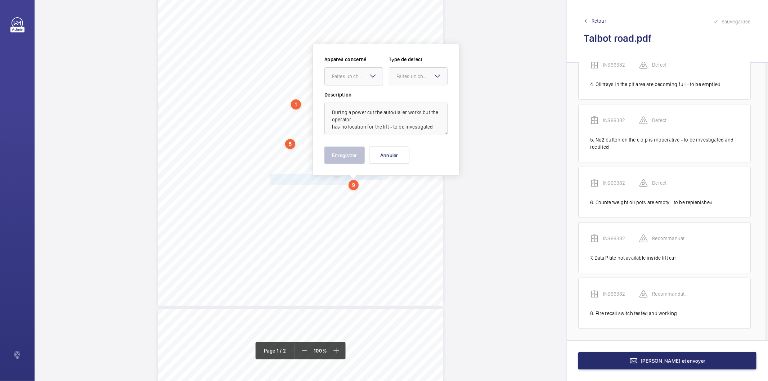
click at [346, 74] on div "Faites un choix" at bounding box center [357, 76] width 51 height 7
click at [343, 98] on span "INS66382" at bounding box center [354, 98] width 44 height 7
drag, startPoint x: 412, startPoint y: 78, endPoint x: 418, endPoint y: 120, distance: 42.2
click at [413, 78] on div "Faites un choix" at bounding box center [421, 76] width 51 height 7
click at [418, 150] on span "Recommandation" at bounding box center [418, 151] width 44 height 7
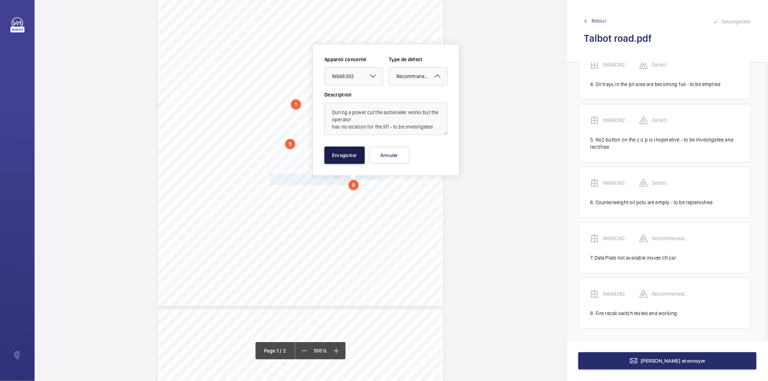
click at [355, 153] on button "Enregistrer" at bounding box center [344, 155] width 40 height 17
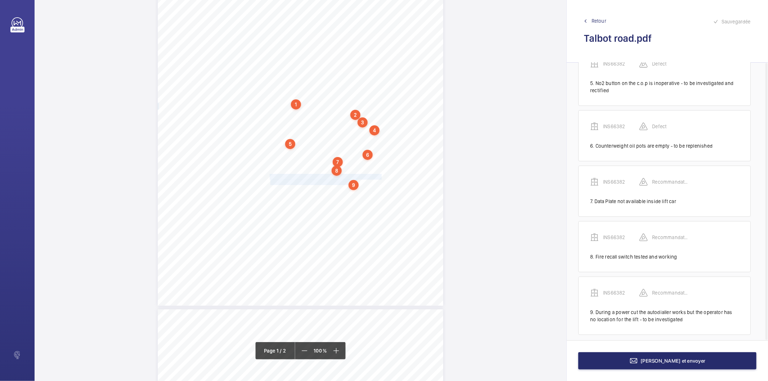
scroll to position [262, 0]
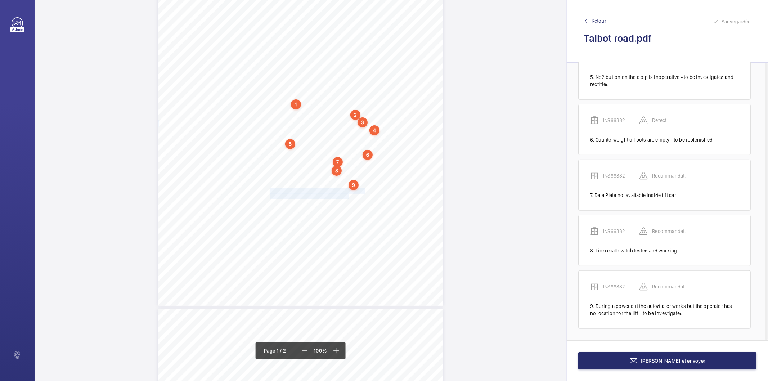
drag, startPoint x: 270, startPoint y: 189, endPoint x: 348, endPoint y: 195, distance: 78.4
click at [348, 195] on div "Lifting Operations and Lifting Equipment Regulations 1998 Report of Thorough Ex…" at bounding box center [300, 104] width 285 height 404
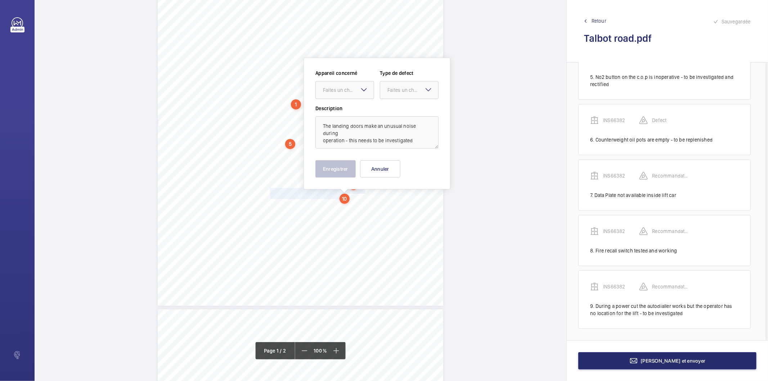
scroll to position [123, 0]
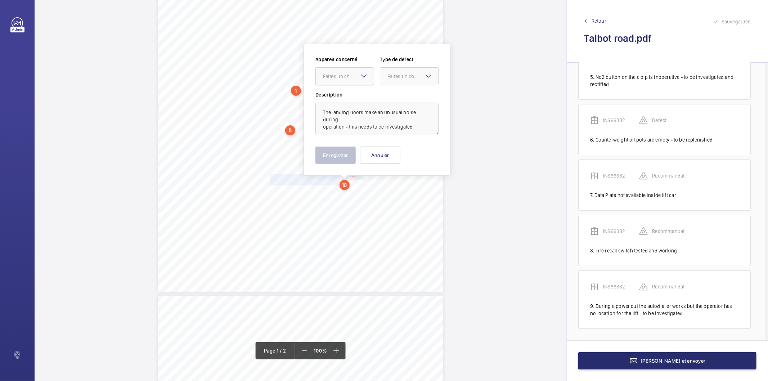
click at [332, 76] on div "Faites un choix" at bounding box center [348, 76] width 51 height 7
click at [328, 98] on span "INS66382" at bounding box center [345, 98] width 44 height 7
click at [392, 72] on div at bounding box center [409, 76] width 58 height 17
click at [397, 150] on span "Recommandation" at bounding box center [409, 151] width 44 height 7
click at [352, 156] on button "Enregistrer" at bounding box center [335, 155] width 40 height 17
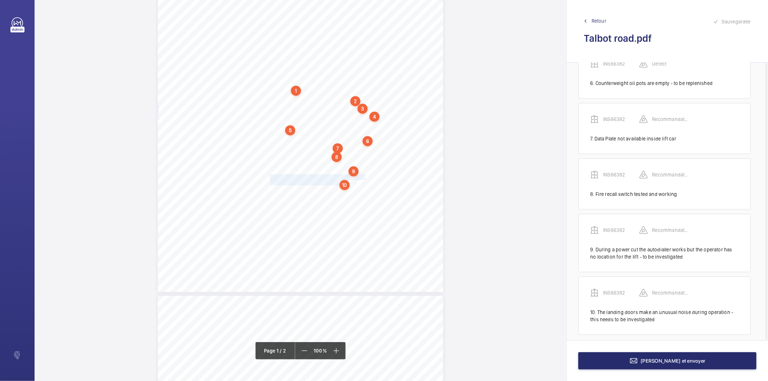
scroll to position [325, 0]
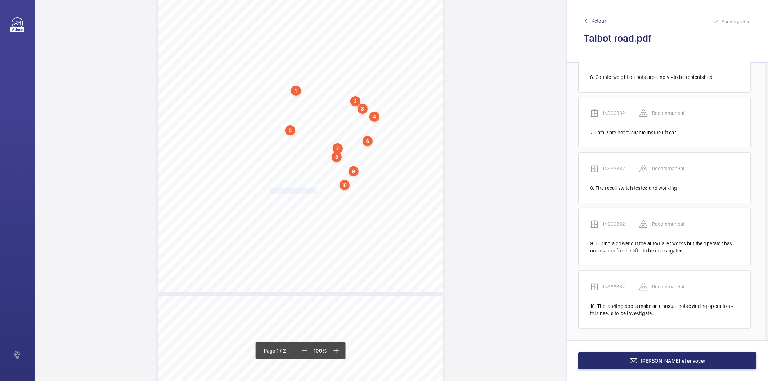
drag, startPoint x: 269, startPoint y: 192, endPoint x: 316, endPoint y: 193, distance: 47.2
click at [316, 193] on span "No safety barrier on site." at bounding box center [294, 190] width 48 height 5
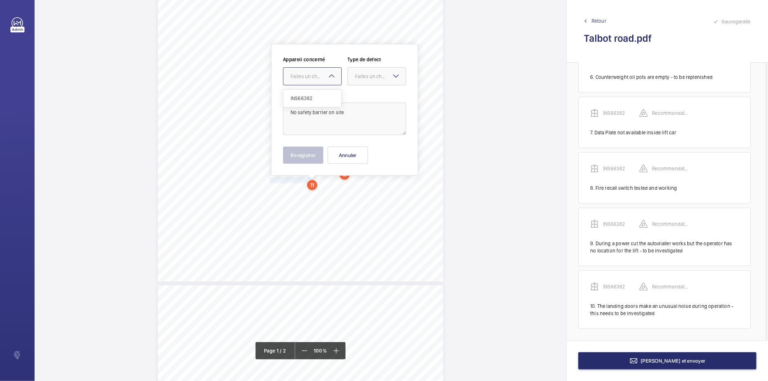
click at [299, 71] on div at bounding box center [312, 76] width 58 height 17
click at [310, 96] on span "INS66382" at bounding box center [313, 98] width 44 height 7
click at [377, 76] on div "Faites un choix" at bounding box center [380, 76] width 51 height 7
click at [373, 150] on span "Recommandation" at bounding box center [377, 151] width 44 height 7
click at [324, 152] on div "Enregistrer Annuler" at bounding box center [344, 155] width 123 height 17
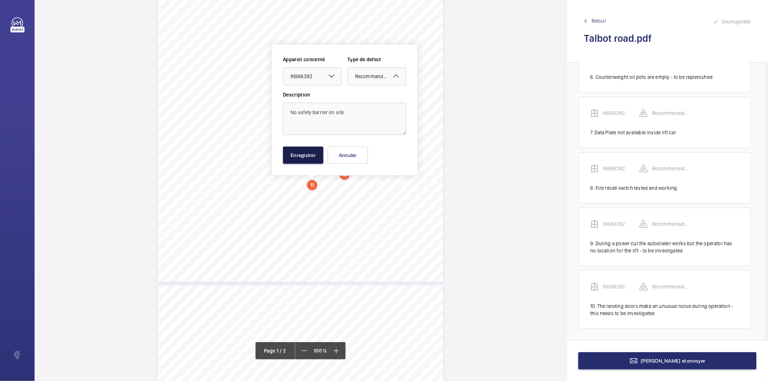
click at [319, 153] on button "Enregistrer" at bounding box center [303, 155] width 40 height 17
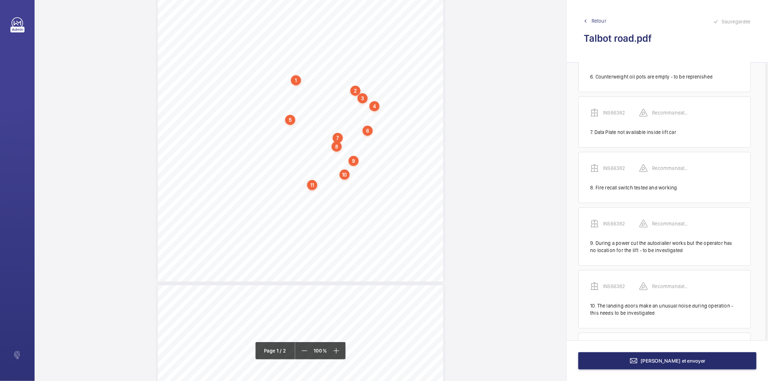
scroll to position [380, 0]
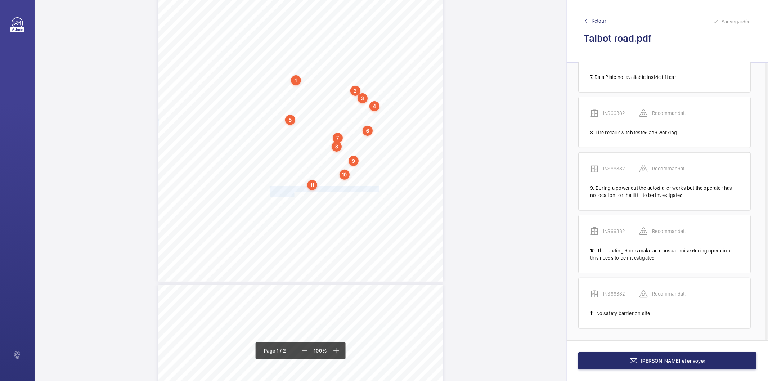
drag, startPoint x: 269, startPoint y: 189, endPoint x: 294, endPoint y: 192, distance: 24.6
click at [294, 192] on div "Lifting Operations and Lifting Equipment Regulations 1998 Report of Thorough Ex…" at bounding box center [300, 80] width 285 height 404
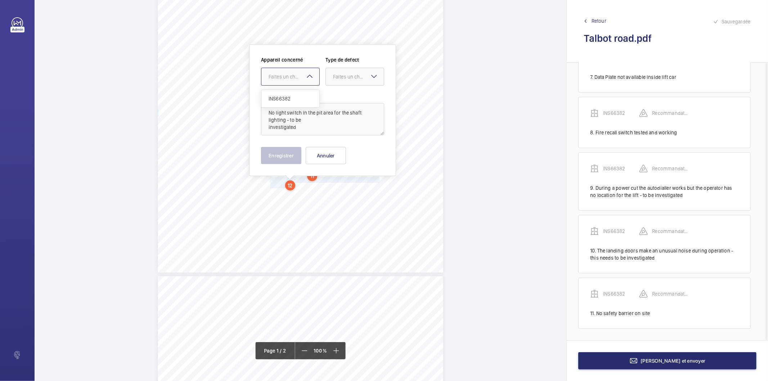
click at [292, 81] on div at bounding box center [290, 76] width 58 height 17
click at [289, 97] on span "INS66382" at bounding box center [291, 98] width 44 height 7
click at [333, 72] on div at bounding box center [355, 76] width 58 height 17
click at [343, 146] on div "Recommandation" at bounding box center [355, 151] width 58 height 17
click at [294, 158] on button "Enregistrer" at bounding box center [281, 155] width 40 height 17
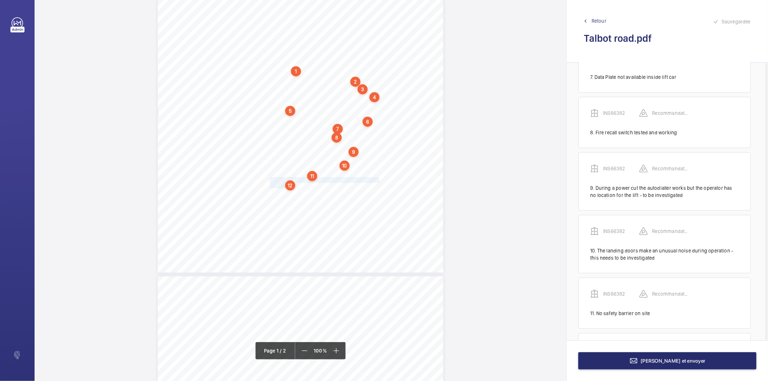
scroll to position [443, 0]
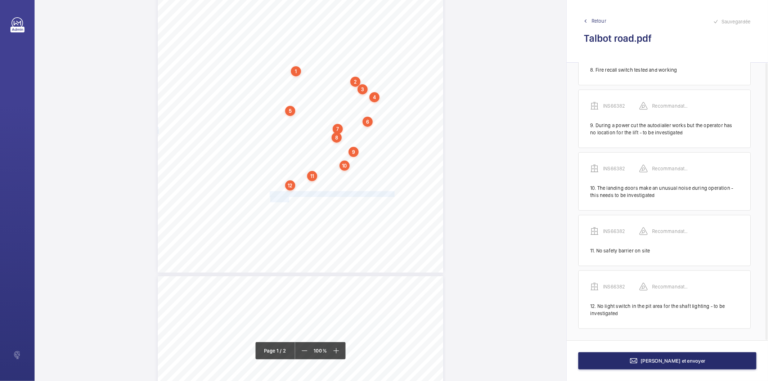
drag, startPoint x: 269, startPoint y: 193, endPoint x: 288, endPoint y: 196, distance: 18.9
click at [288, 196] on div "Lifting Operations and Lifting Equipment Regulations 1998 Report of Thorough Ex…" at bounding box center [300, 71] width 285 height 404
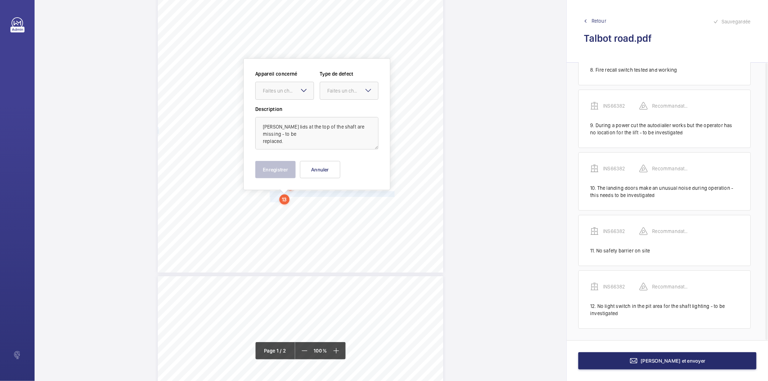
scroll to position [157, 0]
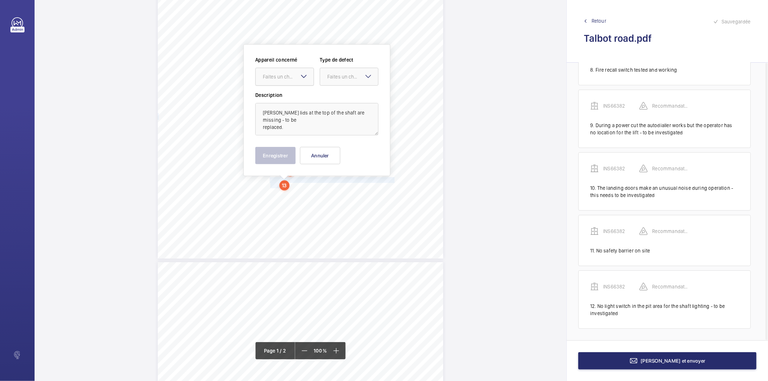
click at [273, 74] on div "Faites un choix" at bounding box center [288, 76] width 51 height 7
click at [275, 95] on span "INS66382" at bounding box center [285, 98] width 44 height 7
click at [351, 76] on div "Faites un choix" at bounding box center [352, 76] width 51 height 7
click at [343, 152] on span "Recommandation" at bounding box center [349, 151] width 44 height 7
click at [273, 164] on div "Appareil concerné Faites un choix × INS66382 × Type de defect Faites un choix ×…" at bounding box center [316, 110] width 147 height 132
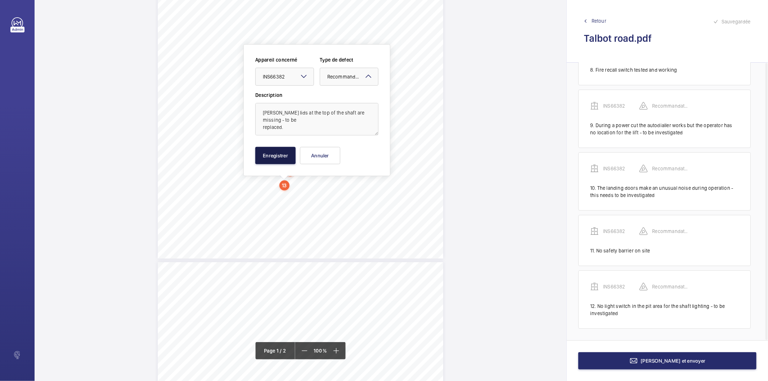
click at [269, 147] on button "Enregistrer" at bounding box center [275, 155] width 40 height 17
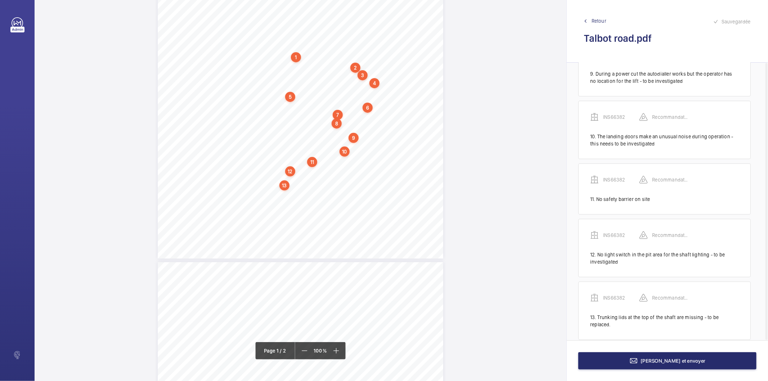
scroll to position [498, 0]
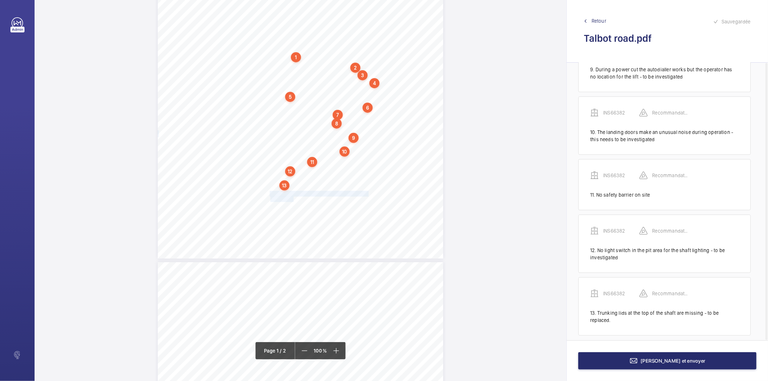
drag, startPoint x: 269, startPoint y: 192, endPoint x: 292, endPoint y: 198, distance: 24.1
click at [292, 198] on div "Lifting Operations and Lifting Equipment Regulations 1998 Report of Thorough Ex…" at bounding box center [300, 57] width 285 height 404
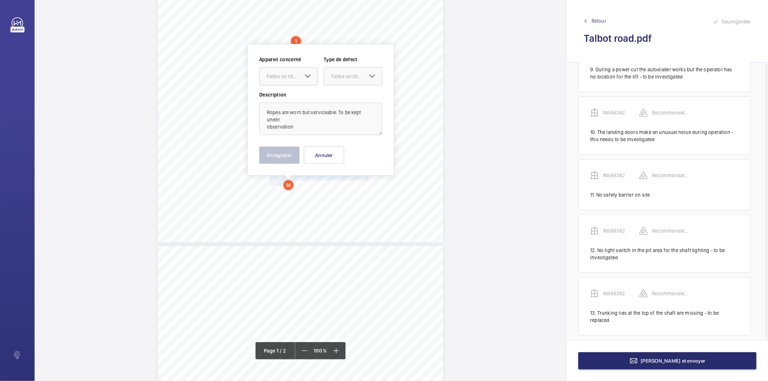
click at [289, 77] on div "Faites un choix" at bounding box center [292, 76] width 51 height 7
drag, startPoint x: 281, startPoint y: 101, endPoint x: 323, endPoint y: 81, distance: 46.4
click at [282, 101] on span "INS66382" at bounding box center [289, 98] width 44 height 7
click at [330, 77] on div at bounding box center [353, 76] width 58 height 17
drag, startPoint x: 340, startPoint y: 150, endPoint x: 292, endPoint y: 152, distance: 48.3
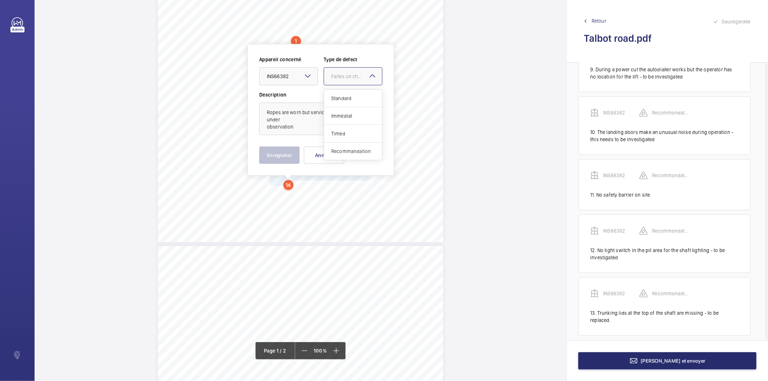
click at [339, 152] on span "Recommandation" at bounding box center [353, 151] width 44 height 7
click at [292, 152] on button "Enregistrer" at bounding box center [279, 155] width 40 height 17
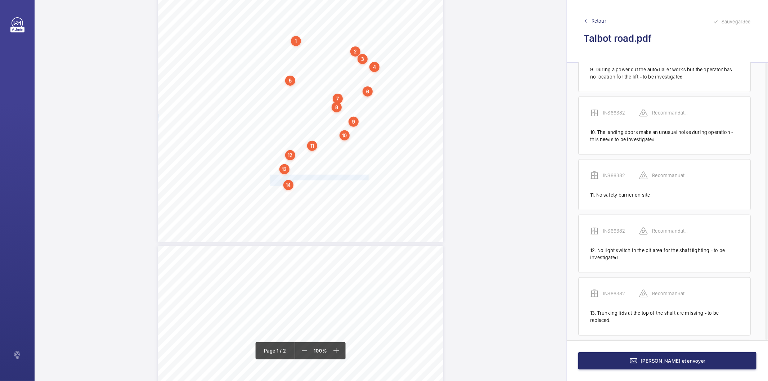
scroll to position [554, 0]
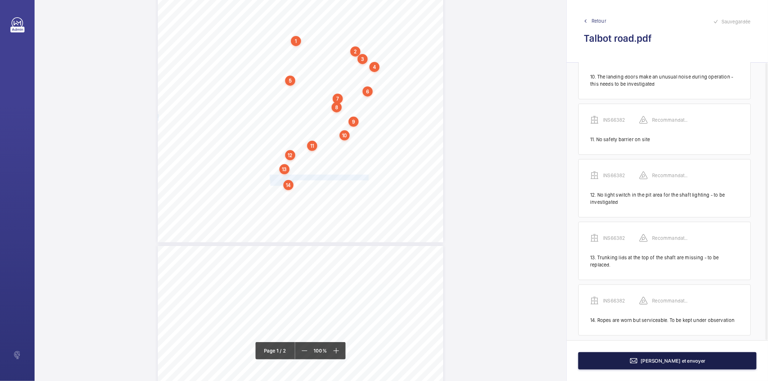
click at [618, 361] on button "[PERSON_NAME] et envoyer" at bounding box center [667, 360] width 178 height 17
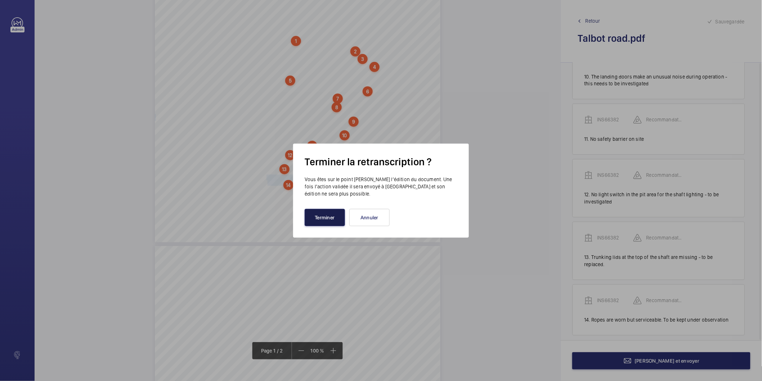
click at [338, 222] on button "Terminer" at bounding box center [325, 217] width 40 height 17
